Goal: Find specific page/section: Find specific page/section

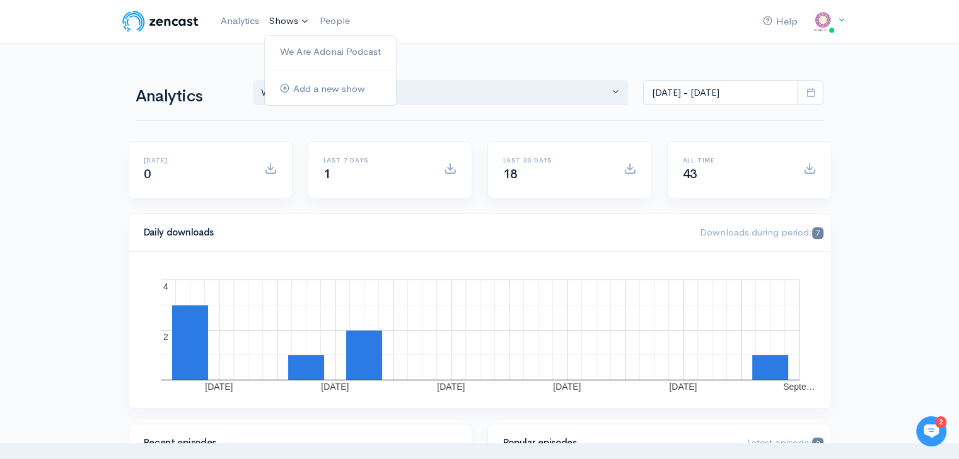
click at [278, 20] on link "Shows" at bounding box center [289, 22] width 50 height 28
click at [350, 54] on link "We Are Adonai Podcast" at bounding box center [330, 52] width 131 height 22
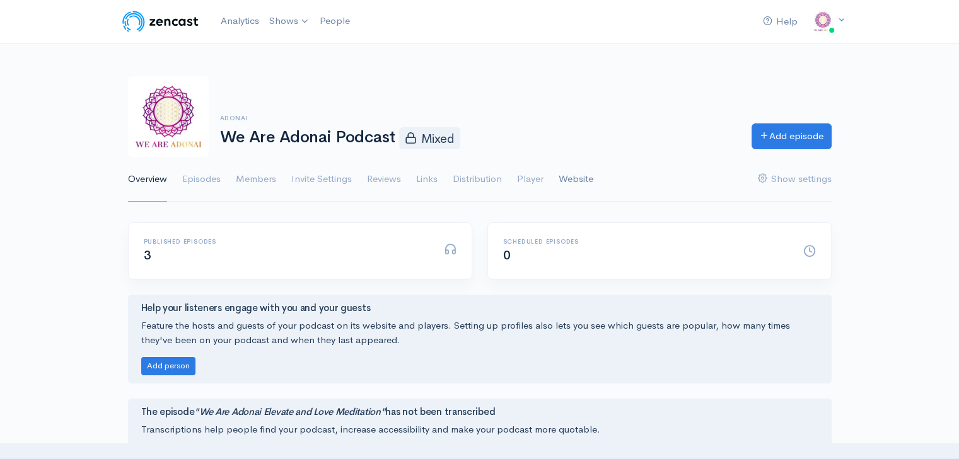
click at [563, 180] on link "Website" at bounding box center [575, 179] width 35 height 45
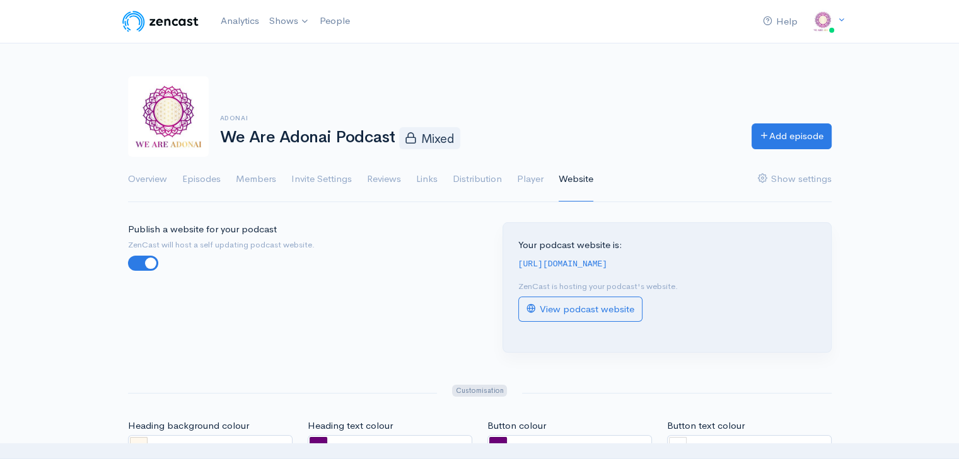
click at [644, 272] on div "Your podcast website is: [URL][DOMAIN_NAME] ZenCast is hosting your podcast's w…" at bounding box center [667, 287] width 328 height 129
click at [645, 270] on div "Your podcast website is: [URL][DOMAIN_NAME] ZenCast is hosting your podcast's w…" at bounding box center [667, 287] width 328 height 129
click at [608, 267] on code "[URL][DOMAIN_NAME]" at bounding box center [562, 264] width 89 height 9
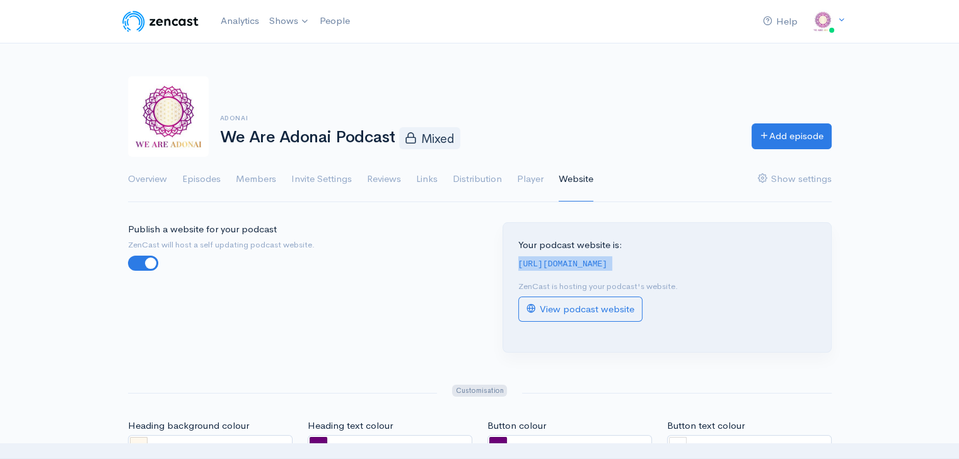
copy div "[URL][DOMAIN_NAME]"
